Goal: Task Accomplishment & Management: Use online tool/utility

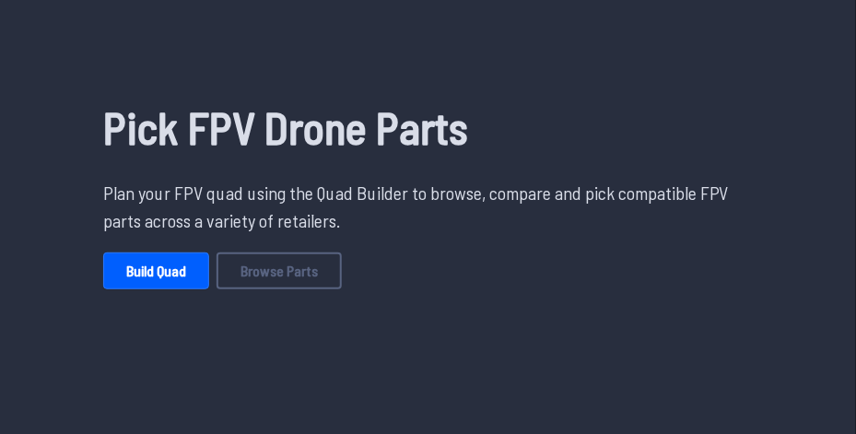
scroll to position [111, 0]
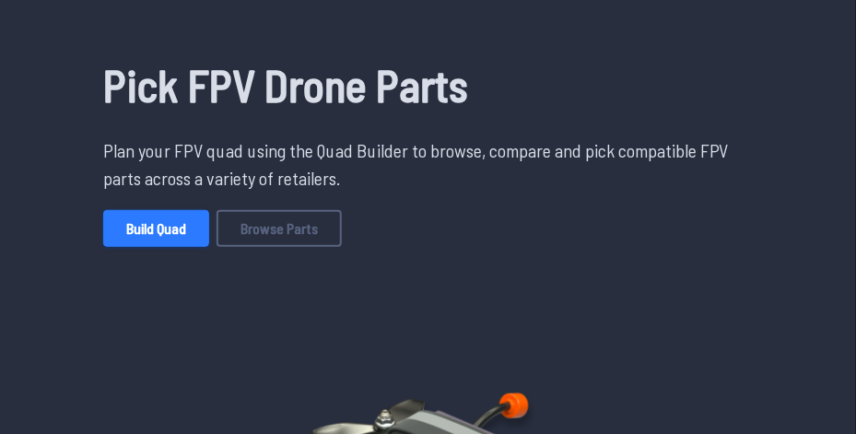
click at [164, 230] on link "Build Quad" at bounding box center [156, 228] width 106 height 37
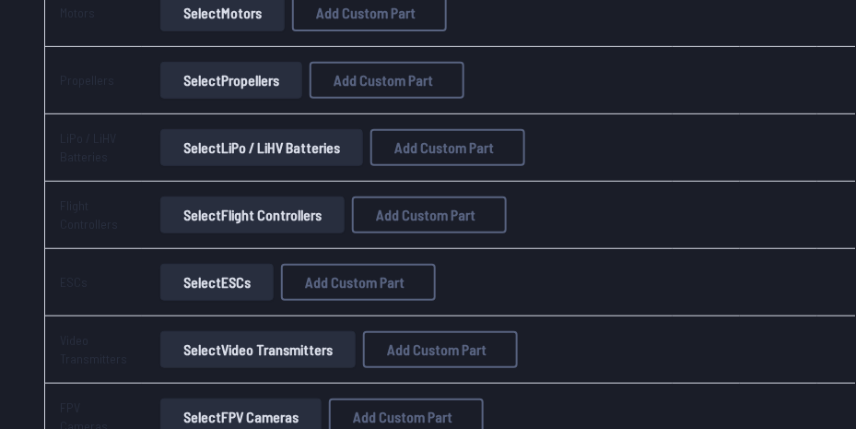
scroll to position [406, 0]
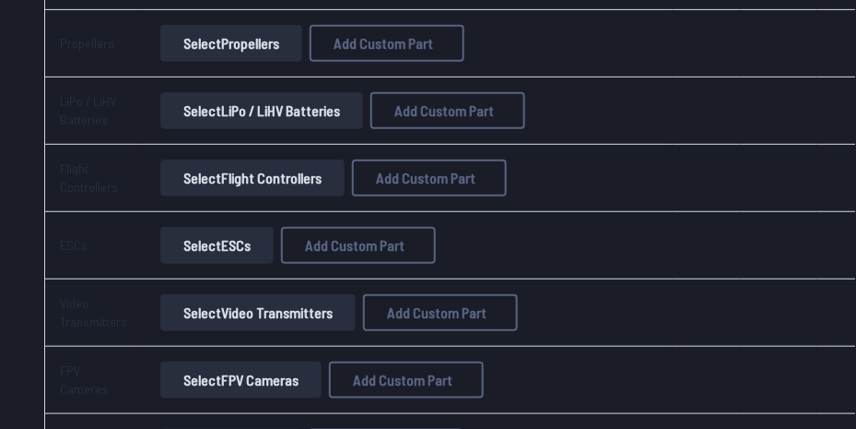
click at [221, 177] on button "Select Flight Controllers" at bounding box center [252, 177] width 184 height 37
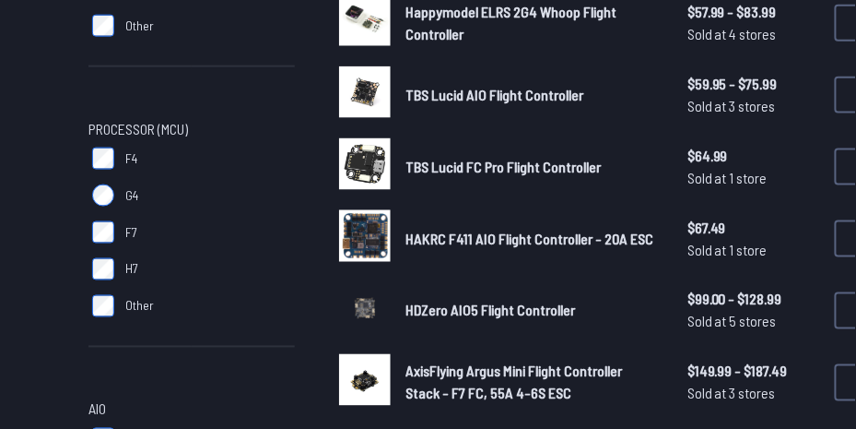
scroll to position [553, 0]
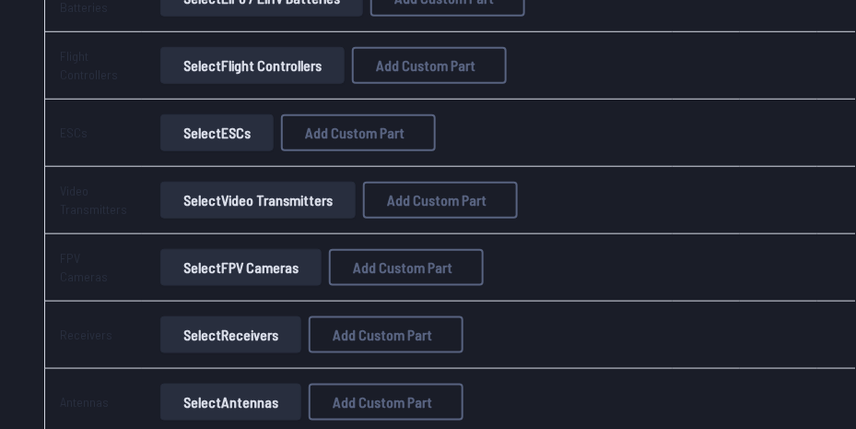
scroll to position [553, 0]
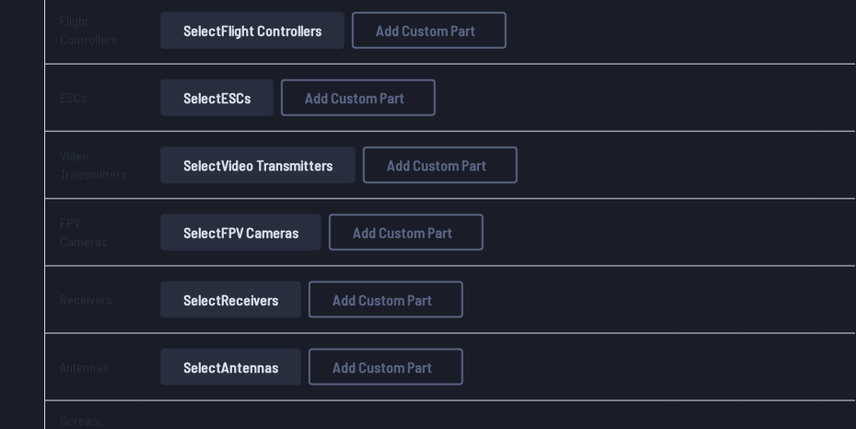
click at [193, 171] on button "Select Video Transmitters" at bounding box center [257, 165] width 195 height 37
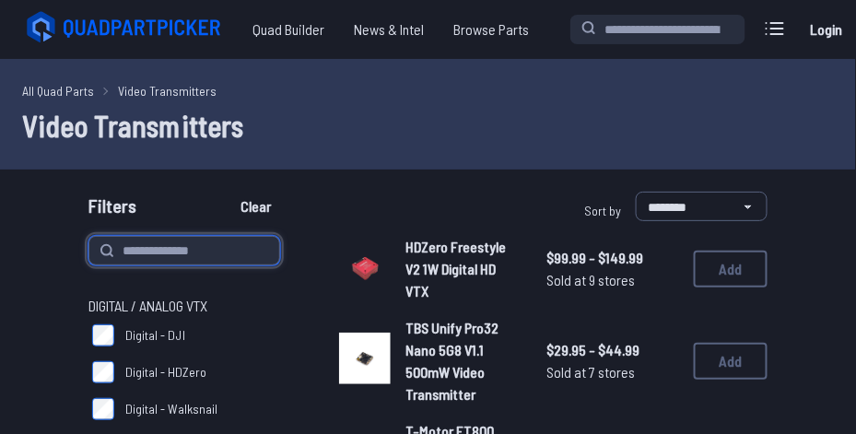
click at [149, 249] on input at bounding box center [184, 250] width 192 height 29
type input "***"
click at [225, 192] on button "Clear" at bounding box center [256, 206] width 62 height 29
type input "***"
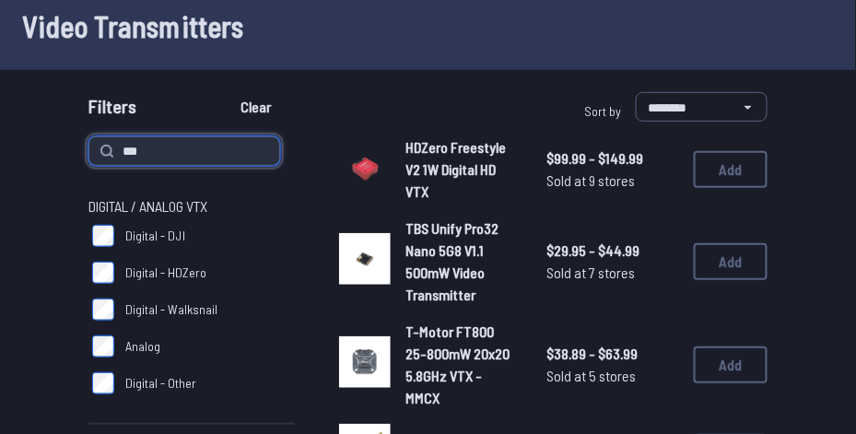
scroll to position [111, 0]
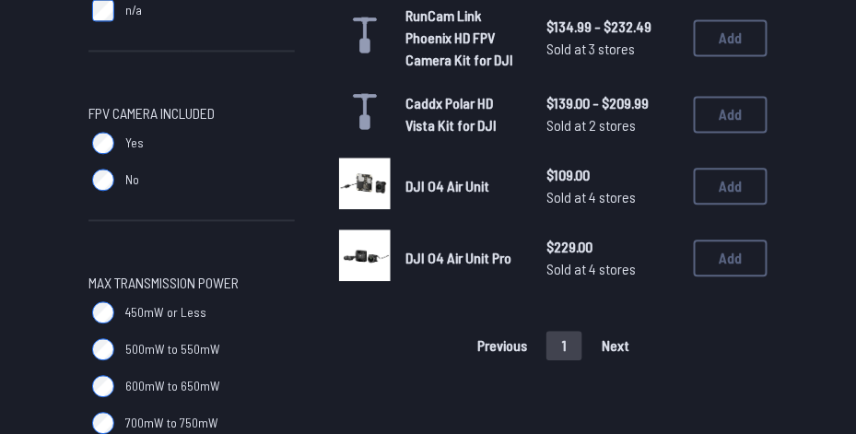
scroll to position [774, 0]
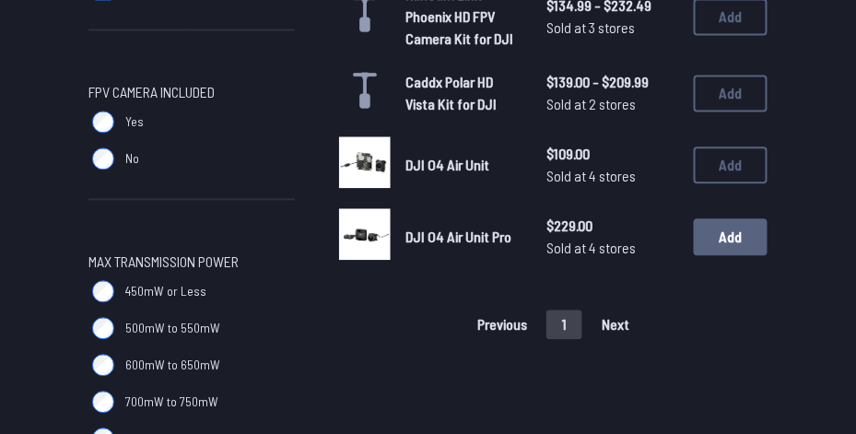
click at [736, 243] on button "Add" at bounding box center [731, 236] width 74 height 37
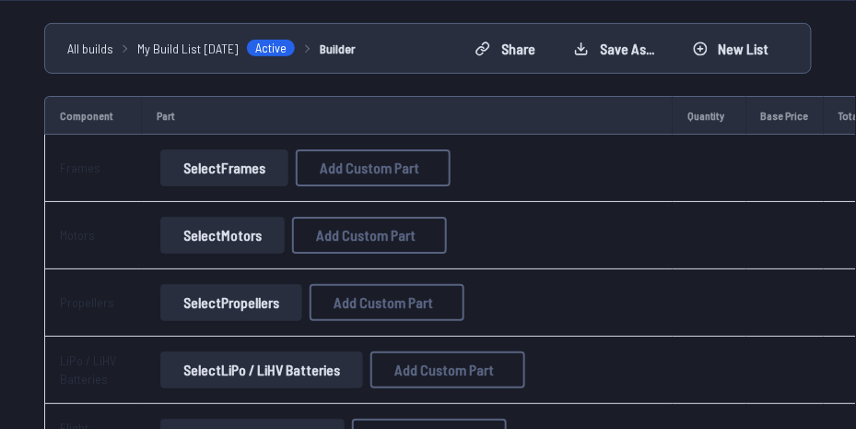
scroll to position [147, 0]
click at [198, 169] on button "Select Frames" at bounding box center [224, 166] width 128 height 37
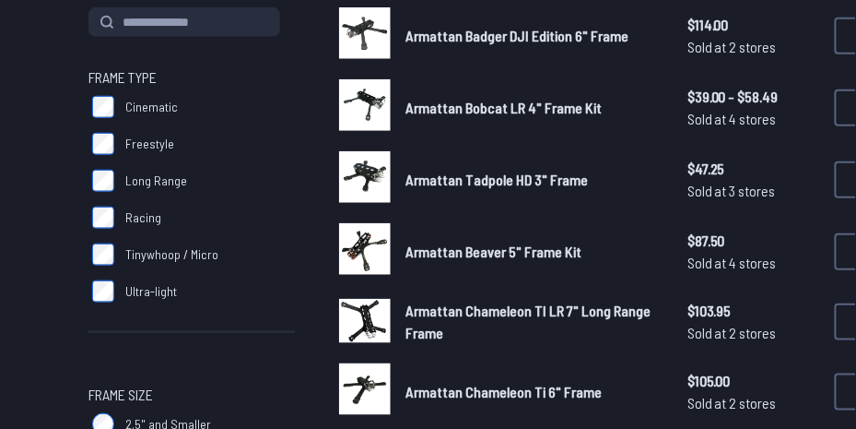
scroll to position [221, 0]
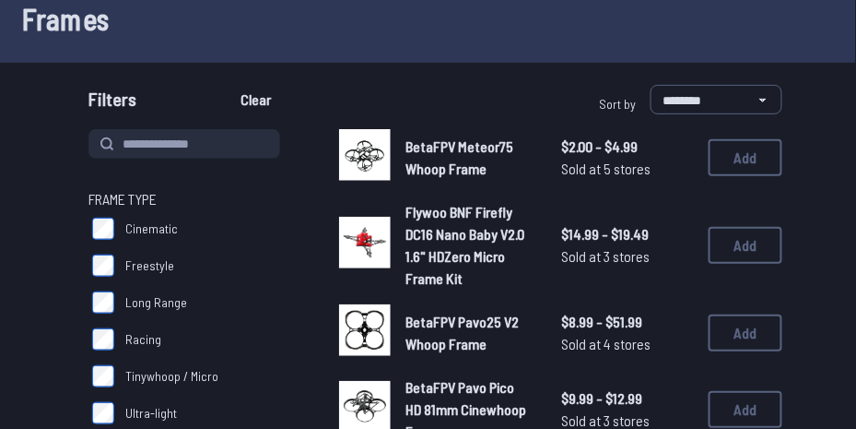
scroll to position [147, 0]
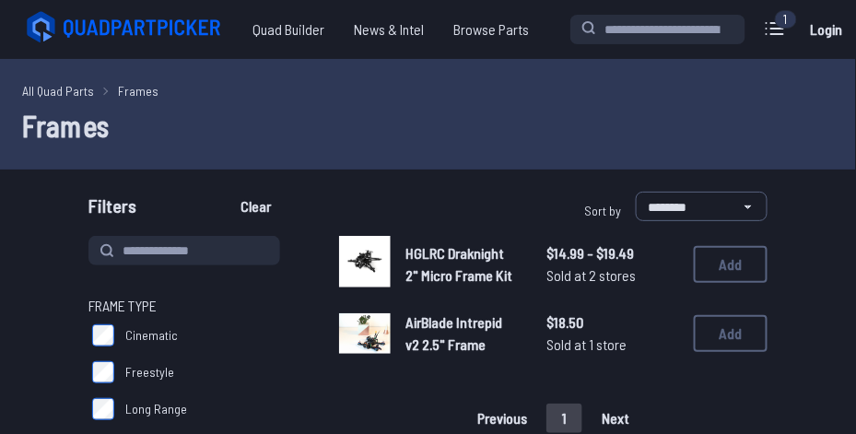
click at [362, 258] on img at bounding box center [365, 262] width 52 height 52
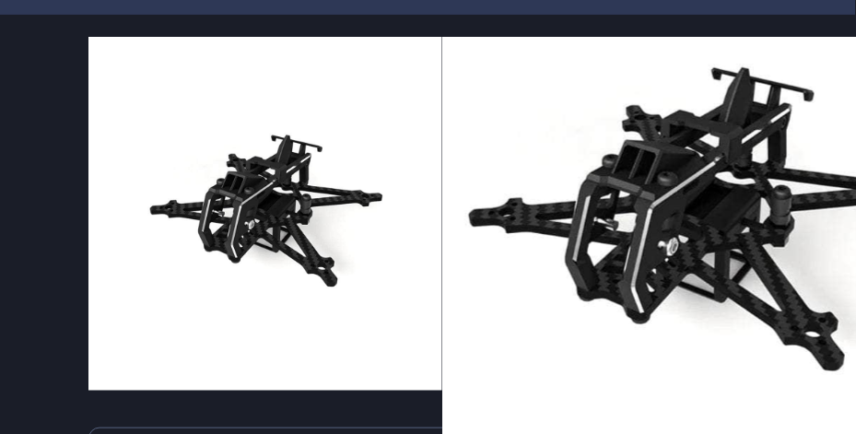
scroll to position [111, 0]
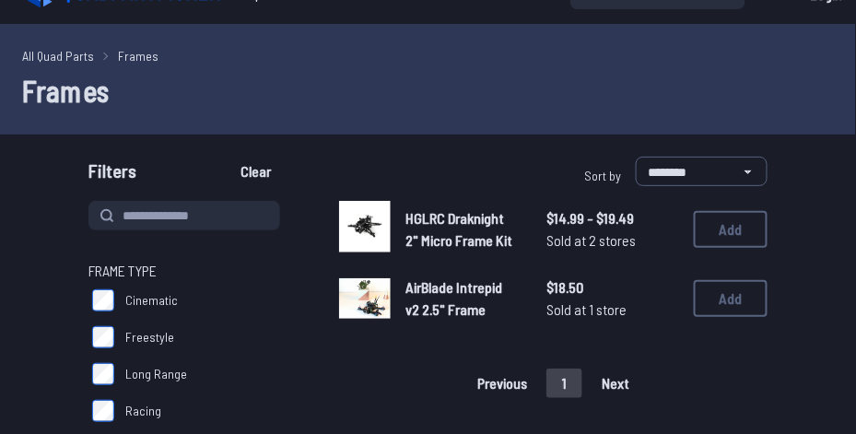
scroll to position [74, 0]
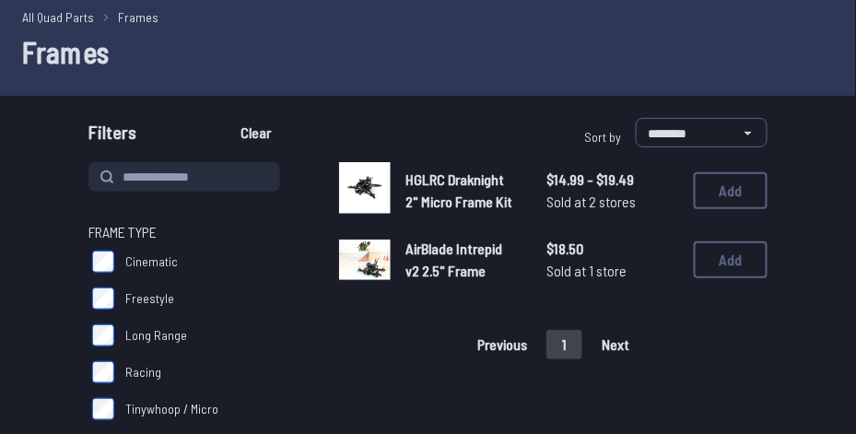
click at [376, 269] on img at bounding box center [365, 260] width 52 height 41
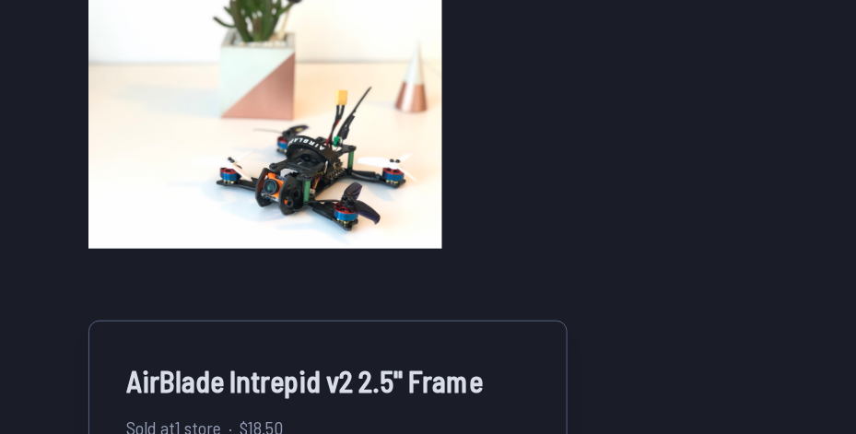
scroll to position [221, 0]
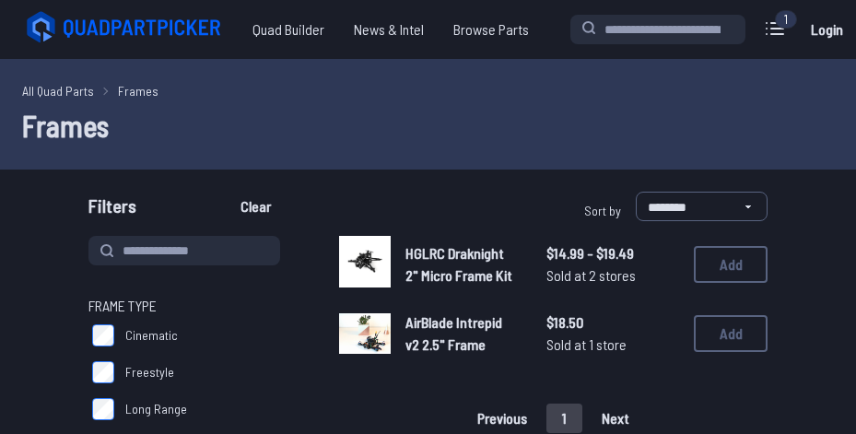
scroll to position [74, 0]
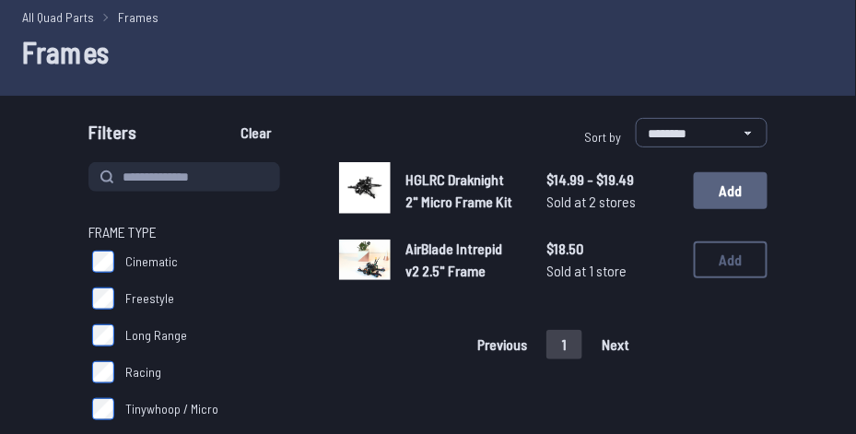
click at [752, 200] on button "Add" at bounding box center [731, 190] width 74 height 37
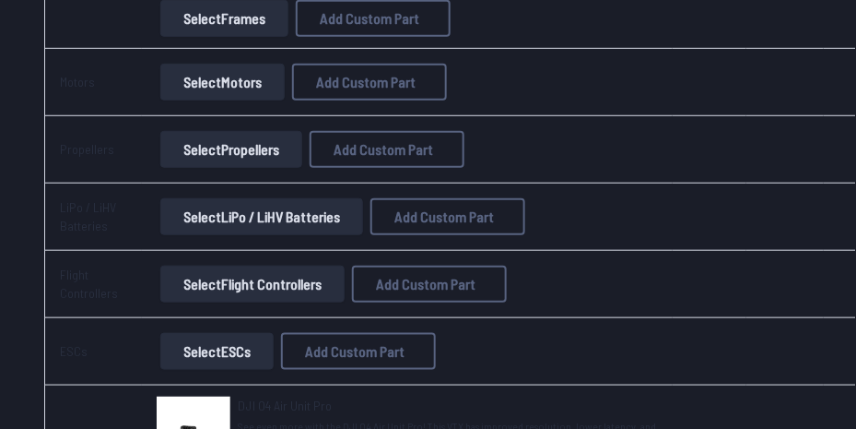
scroll to position [310, 0]
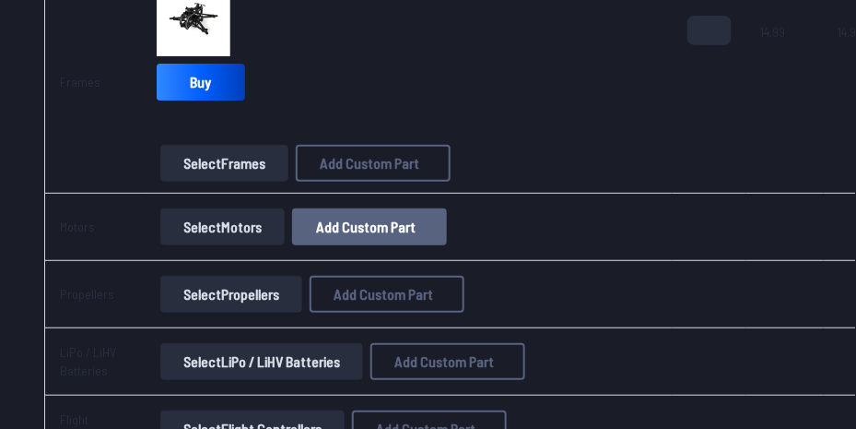
click at [342, 222] on span "Add Custom Part" at bounding box center [366, 226] width 100 height 15
select select "**********"
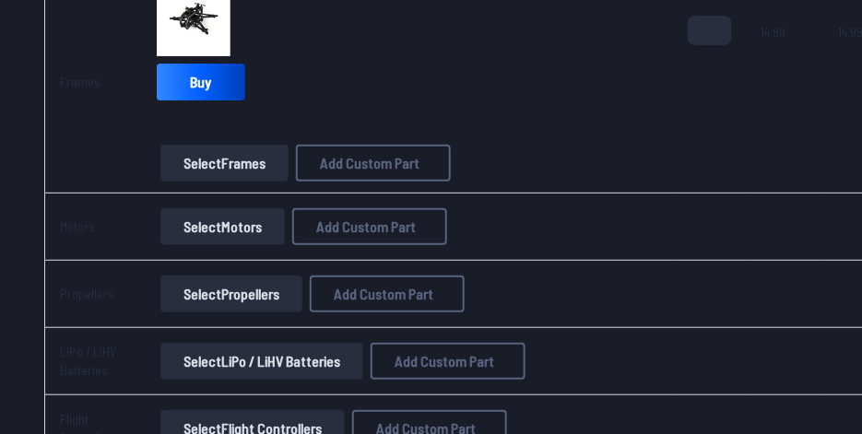
click at [607, 72] on icon at bounding box center [604, 80] width 17 height 17
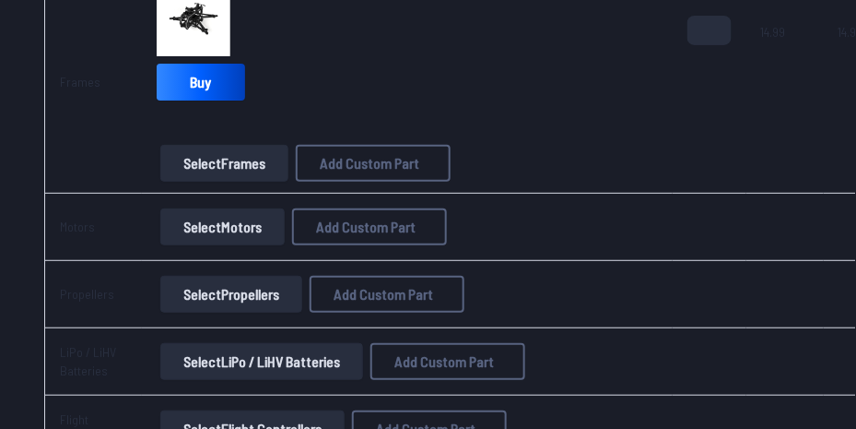
click at [197, 226] on button "Select Motors" at bounding box center [222, 226] width 124 height 37
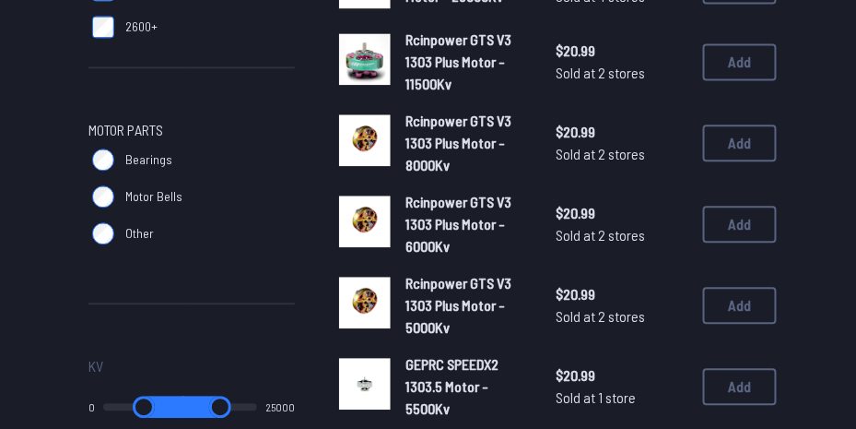
scroll to position [811, 0]
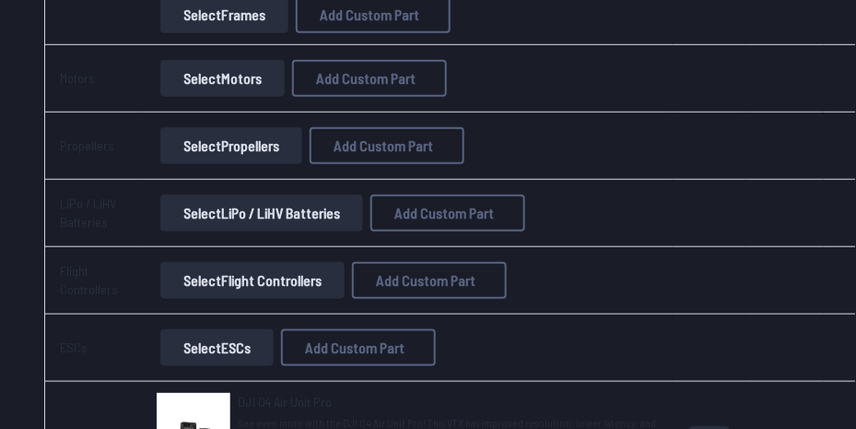
scroll to position [494, 0]
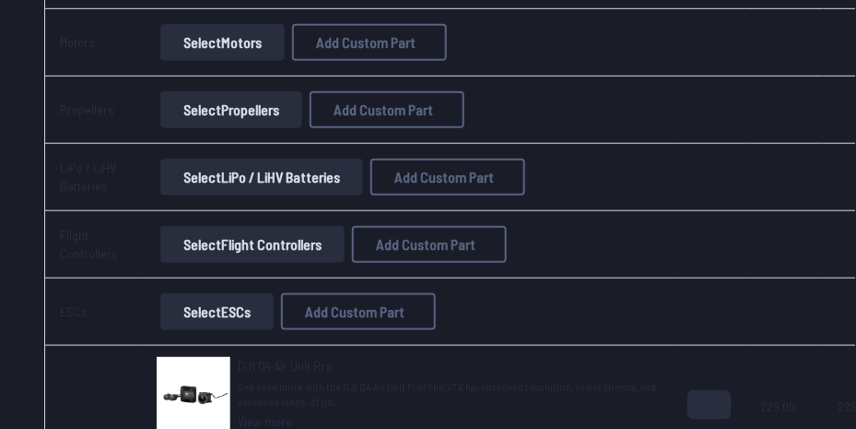
click at [205, 175] on button "Select LiPo / LiHV Batteries" at bounding box center [261, 177] width 203 height 37
click at [209, 179] on button "Select LiPo / LiHV Batteries" at bounding box center [261, 177] width 203 height 37
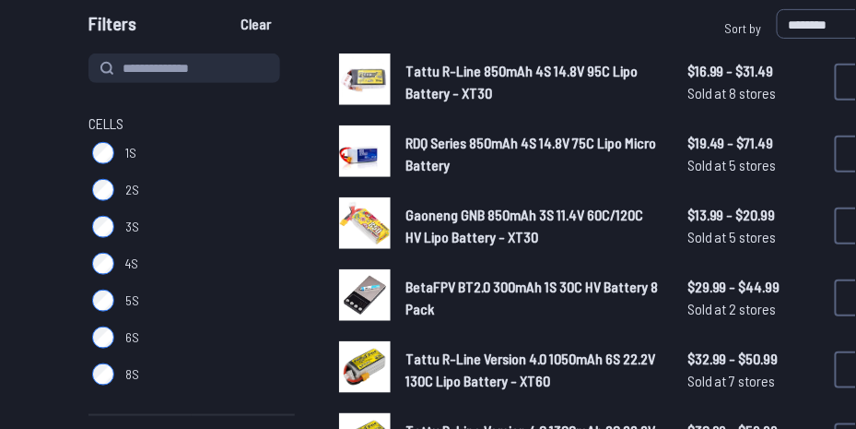
scroll to position [221, 0]
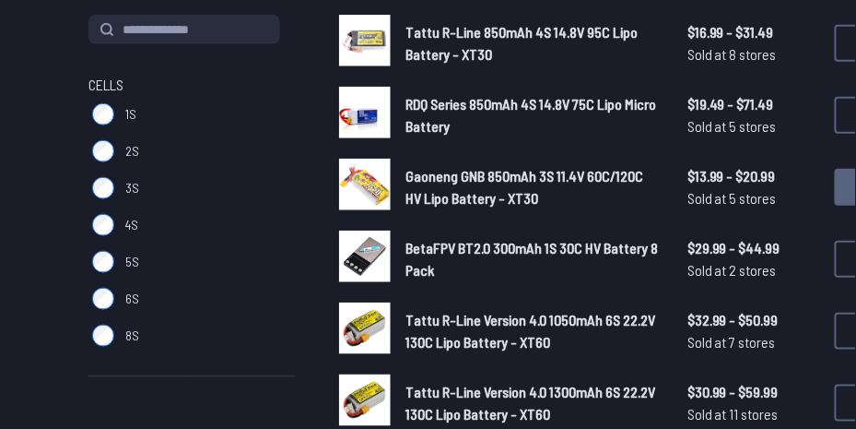
click at [838, 181] on button "Add" at bounding box center [872, 187] width 74 height 37
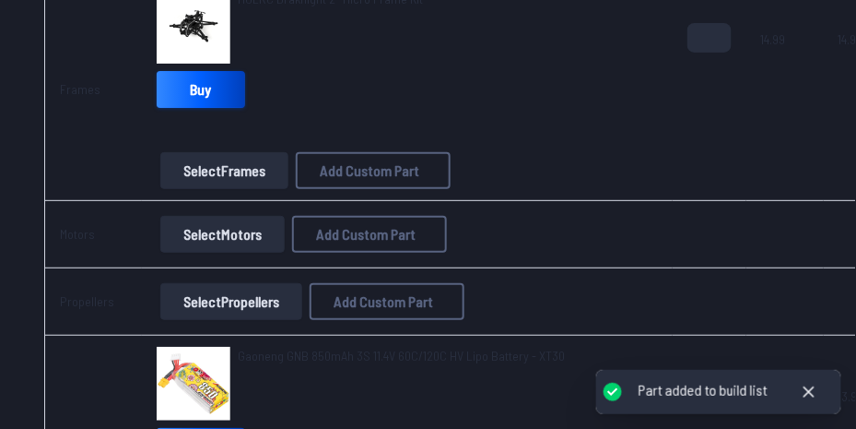
scroll to position [369, 0]
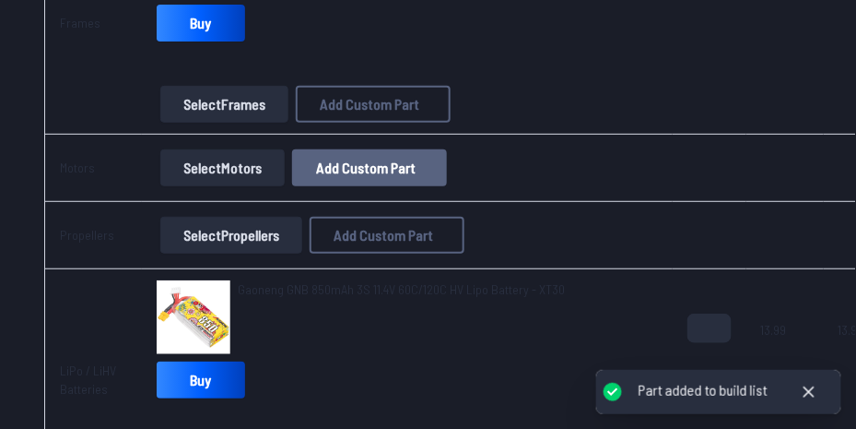
click at [324, 166] on span "Add Custom Part" at bounding box center [366, 167] width 100 height 15
select select "**********"
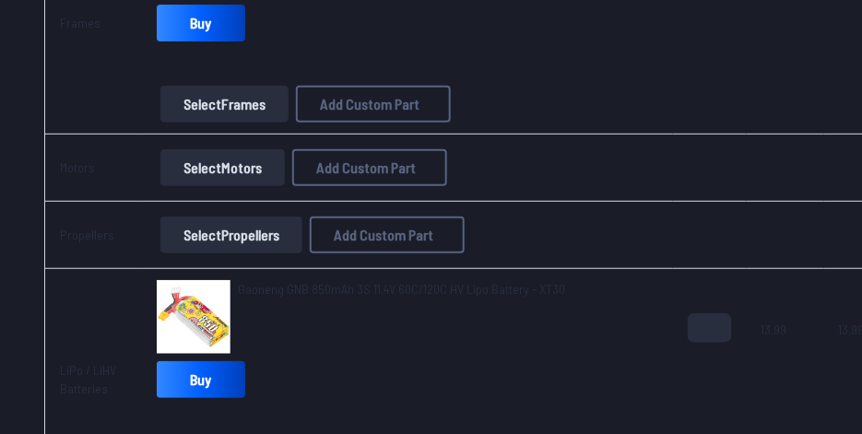
click at [608, 72] on icon at bounding box center [604, 80] width 17 height 17
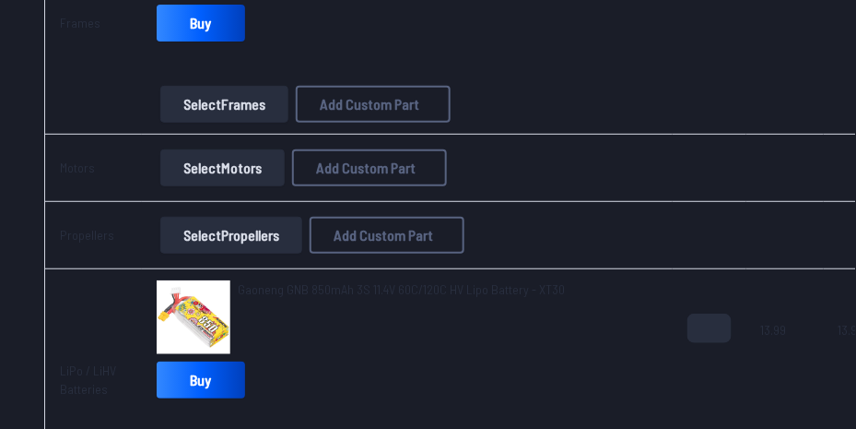
click at [218, 171] on button "Select Motors" at bounding box center [222, 167] width 124 height 37
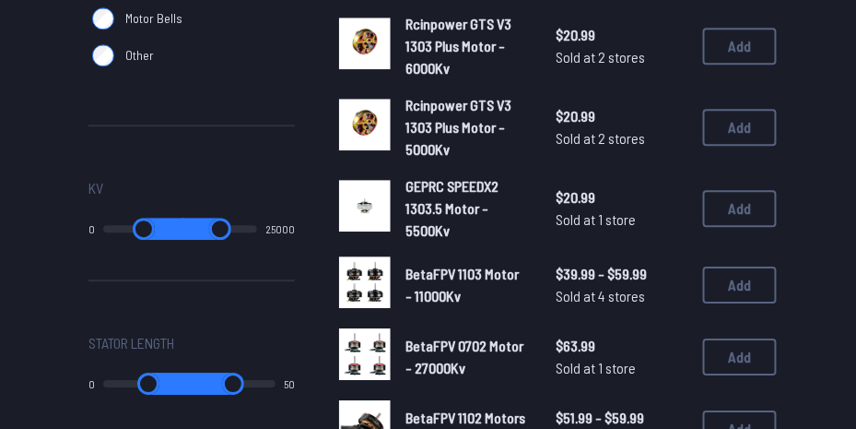
scroll to position [996, 0]
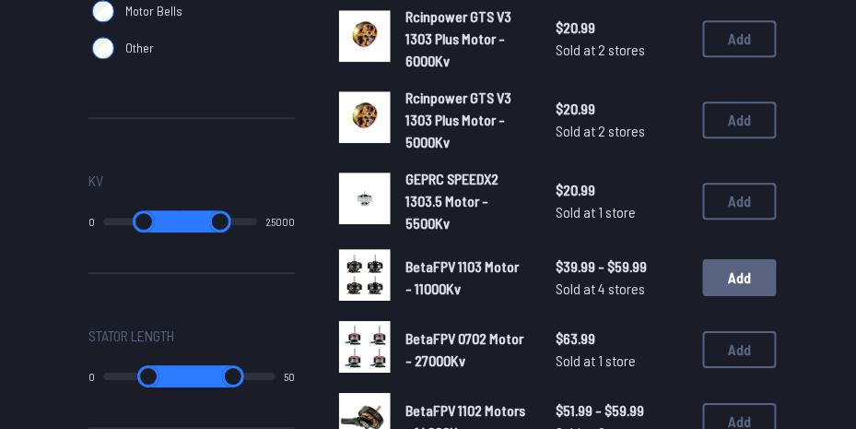
click at [742, 296] on button "Add" at bounding box center [740, 277] width 74 height 37
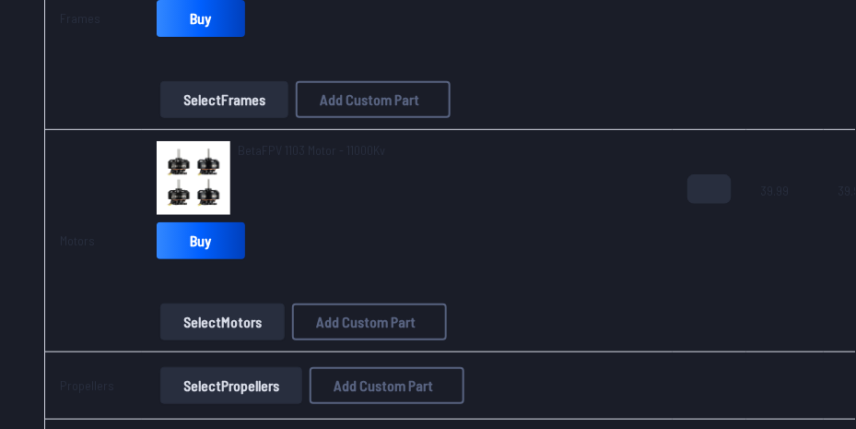
scroll to position [553, 0]
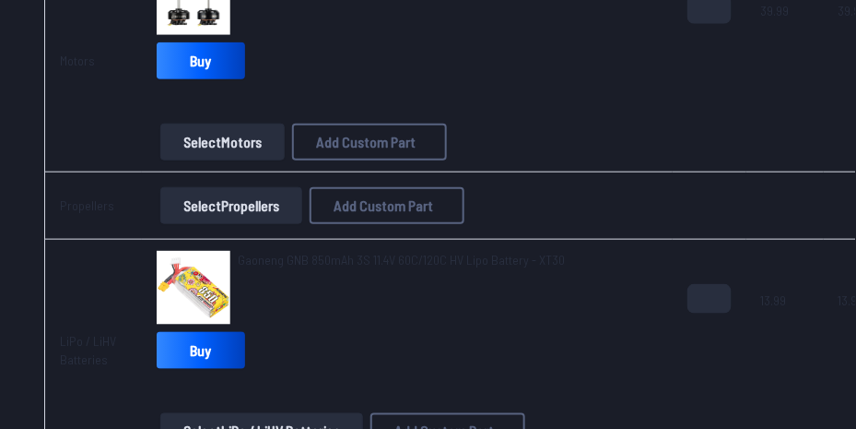
click at [234, 208] on button "Select Propellers" at bounding box center [231, 205] width 142 height 37
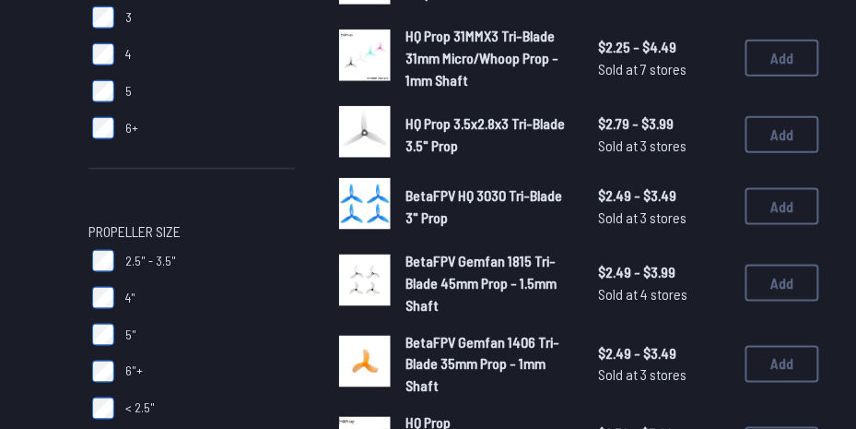
scroll to position [369, 0]
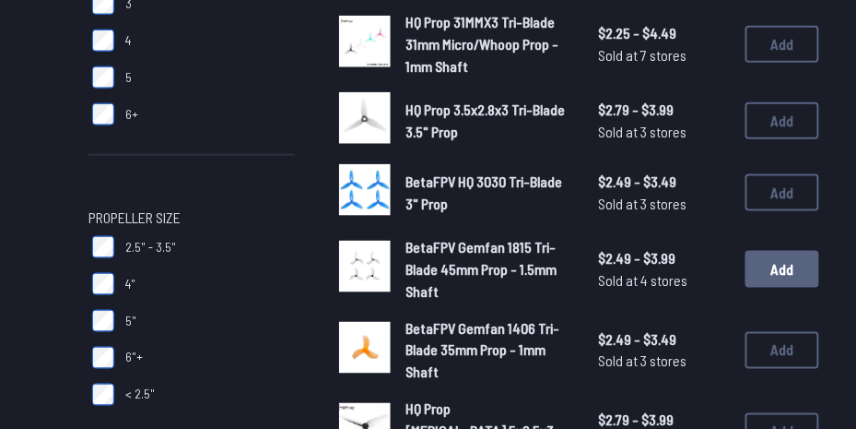
click at [783, 266] on button "Add" at bounding box center [783, 269] width 74 height 37
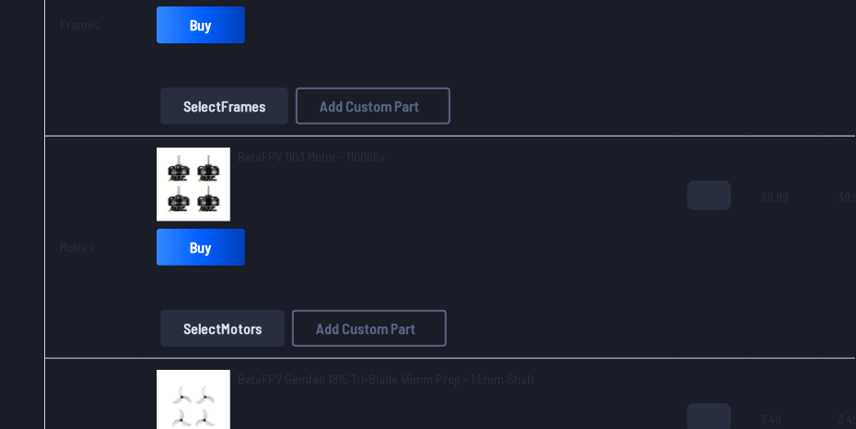
scroll to position [369, 0]
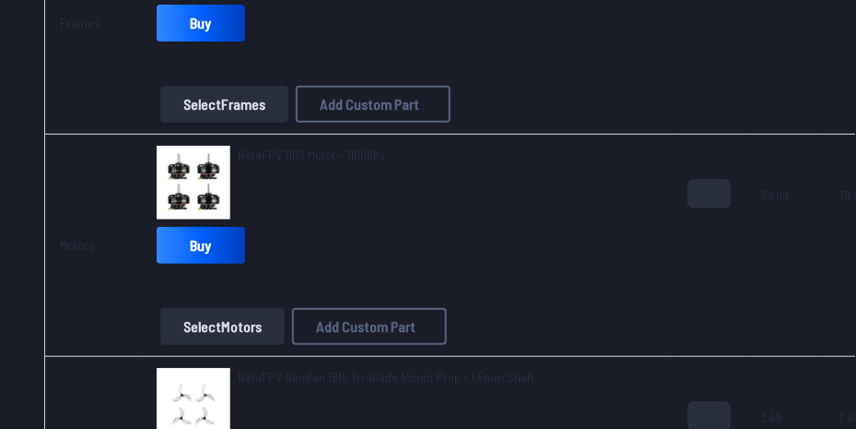
click at [234, 320] on button "Select Motors" at bounding box center [222, 326] width 124 height 37
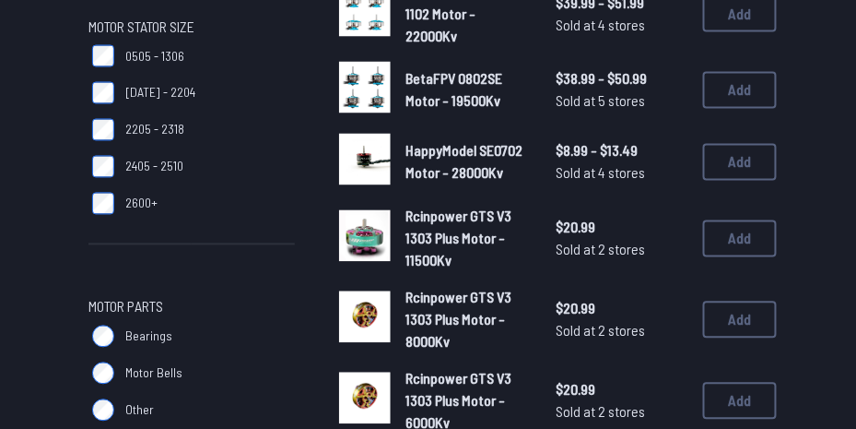
scroll to position [627, 0]
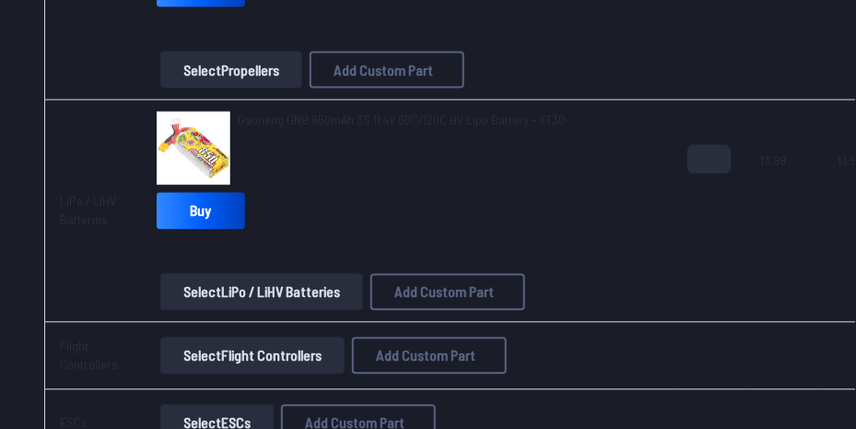
scroll to position [1032, 0]
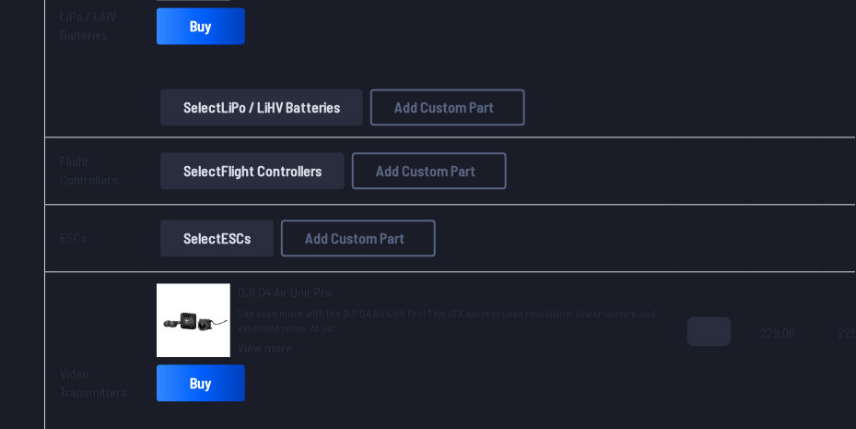
click at [281, 172] on button "Select Flight Controllers" at bounding box center [252, 170] width 184 height 37
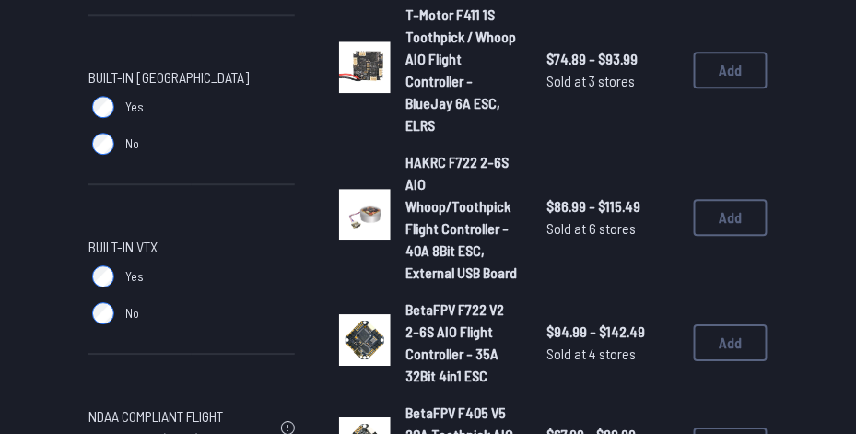
scroll to position [1105, 0]
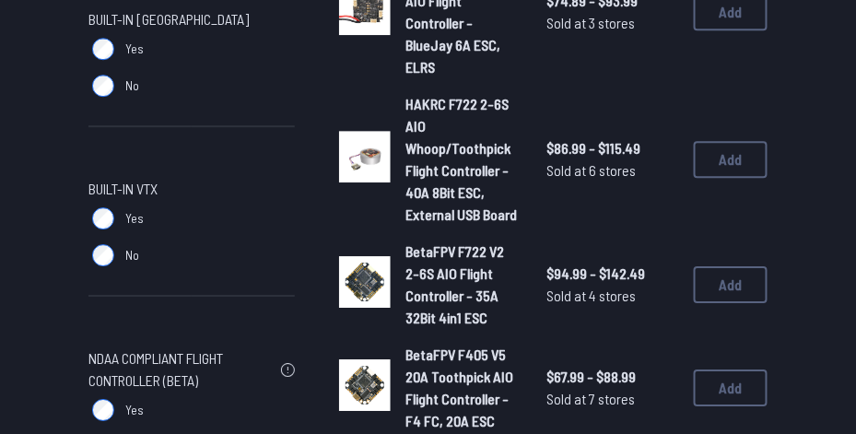
scroll to position [1069, 0]
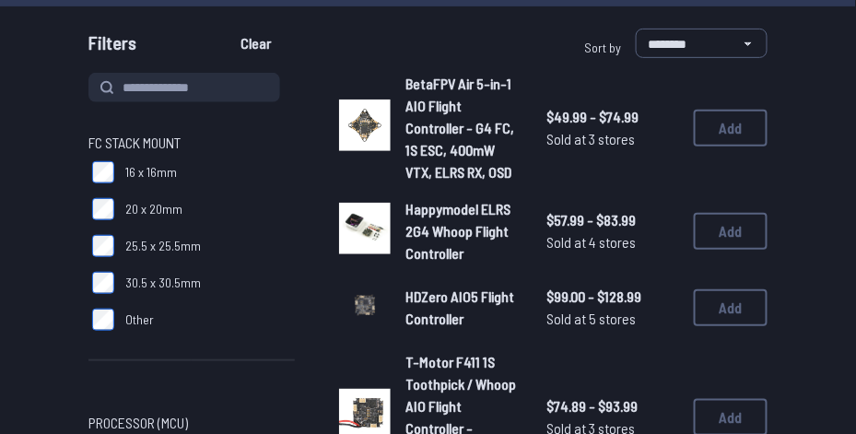
scroll to position [147, 0]
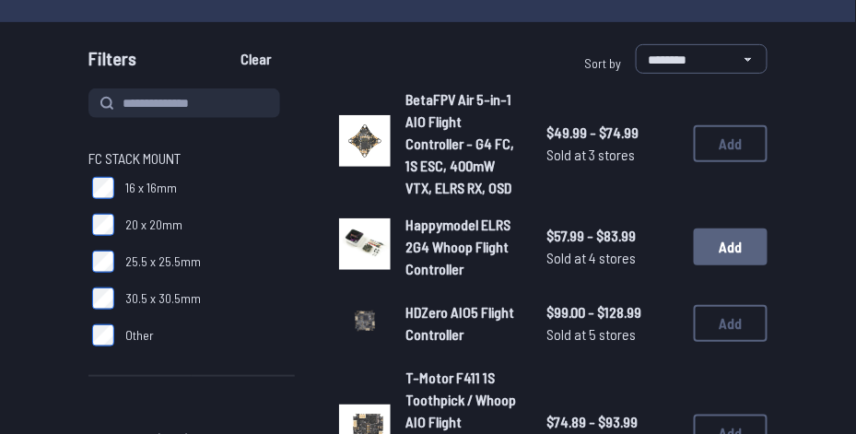
click at [713, 246] on button "Add" at bounding box center [731, 247] width 74 height 37
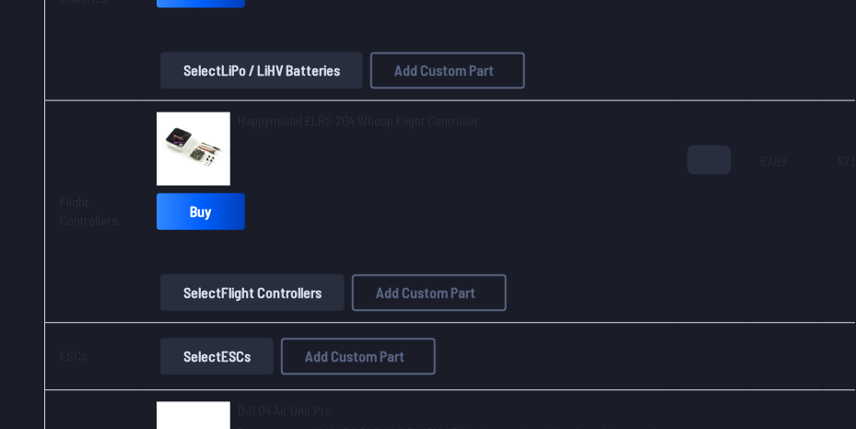
scroll to position [1290, 0]
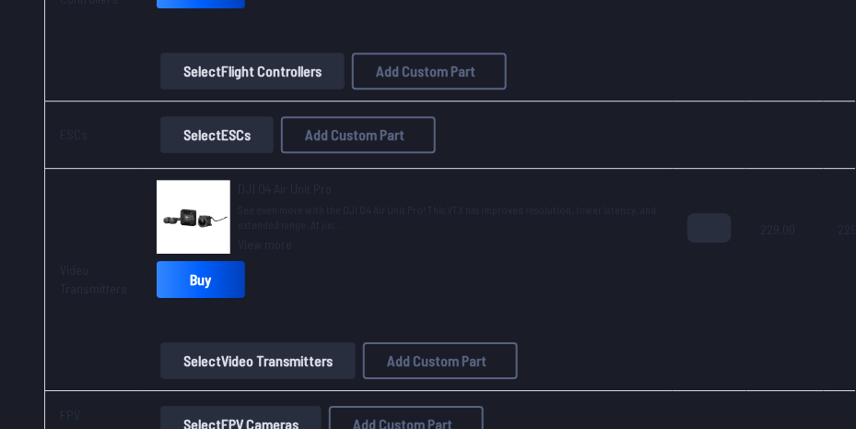
click at [240, 140] on button "Select ESCs" at bounding box center [216, 134] width 113 height 37
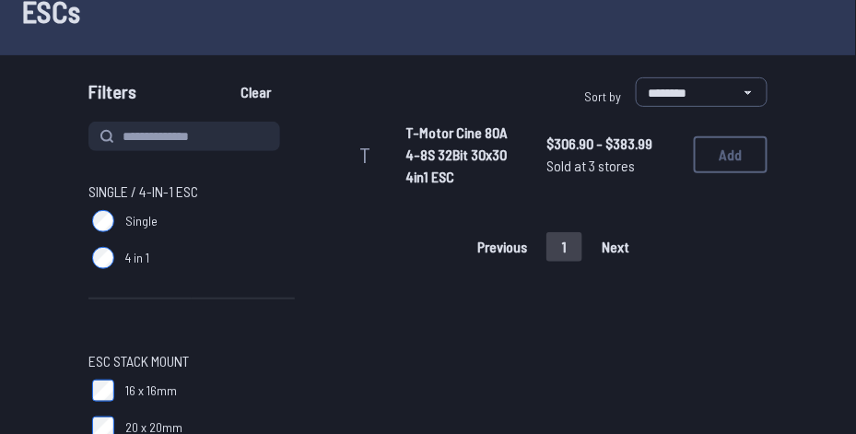
scroll to position [74, 0]
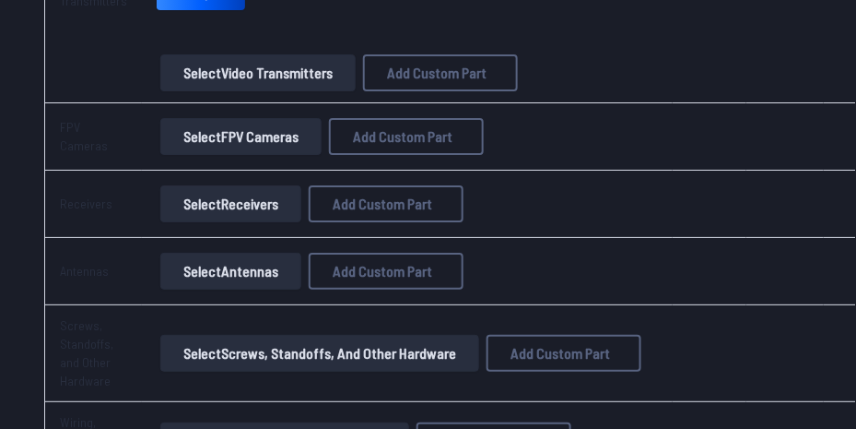
scroll to position [1585, 0]
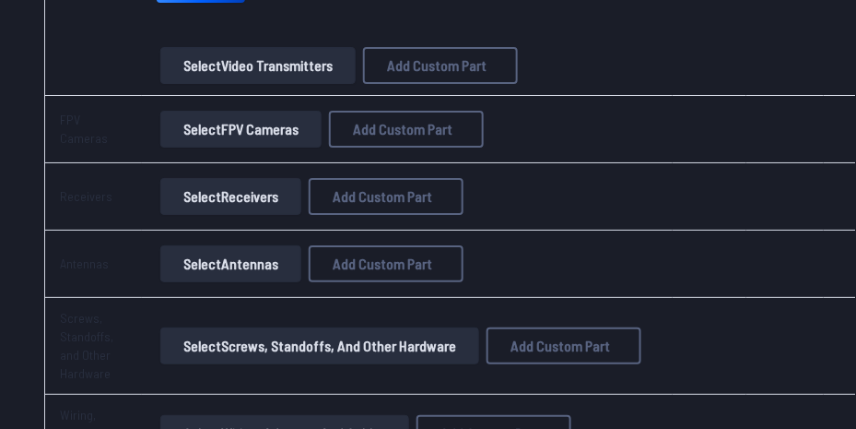
click at [240, 126] on button "Select FPV Cameras" at bounding box center [240, 129] width 161 height 37
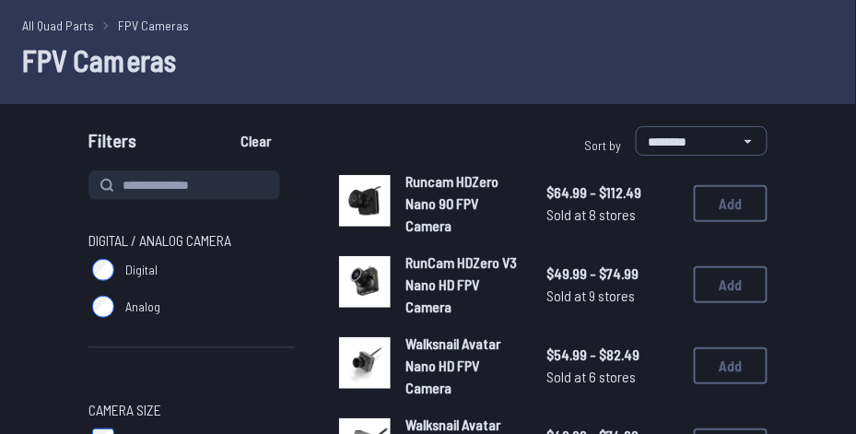
scroll to position [184, 0]
